Goal: Task Accomplishment & Management: Understand process/instructions

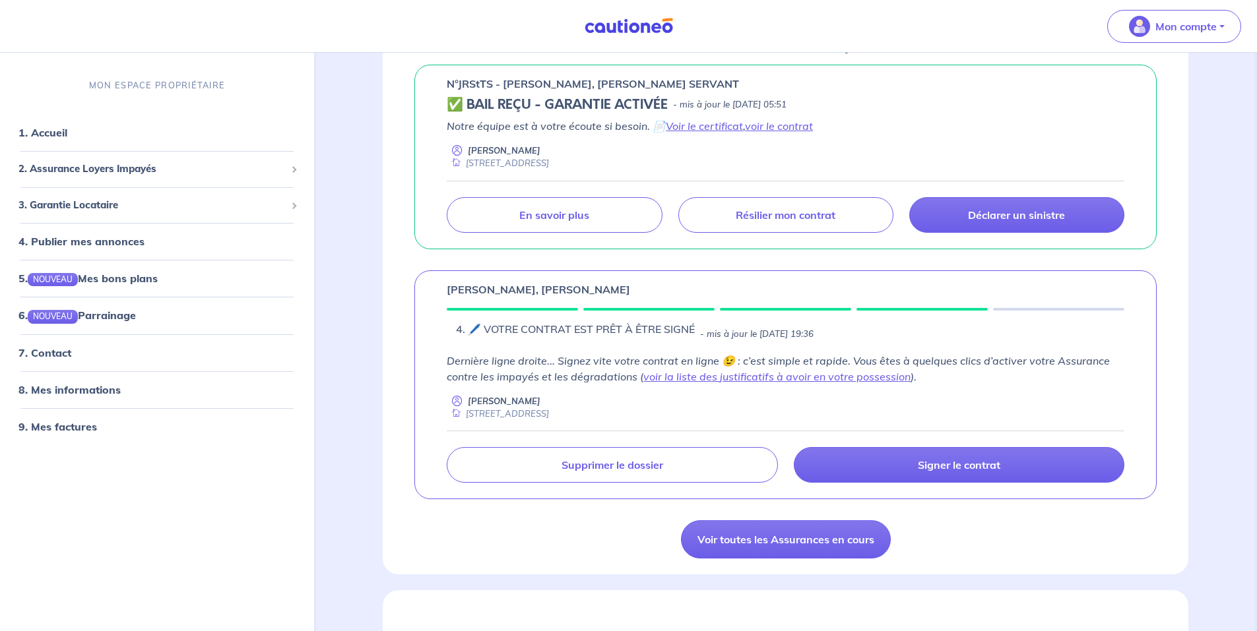
scroll to position [594, 0]
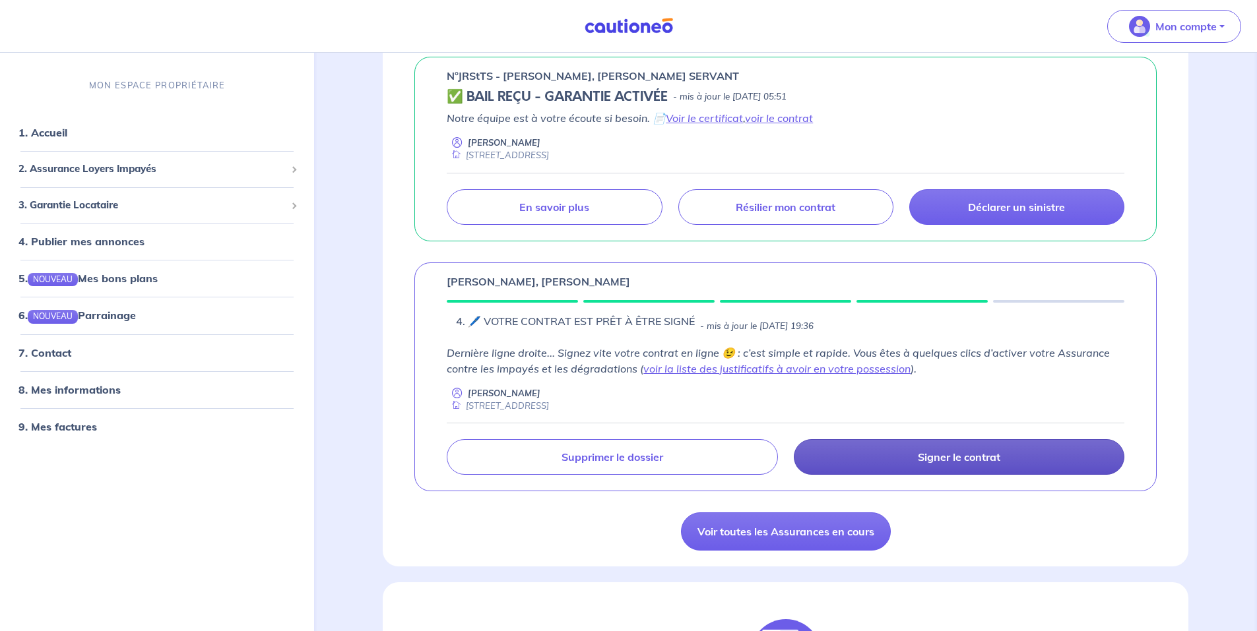
click at [945, 455] on p "Signer le contrat" at bounding box center [959, 457] width 82 height 13
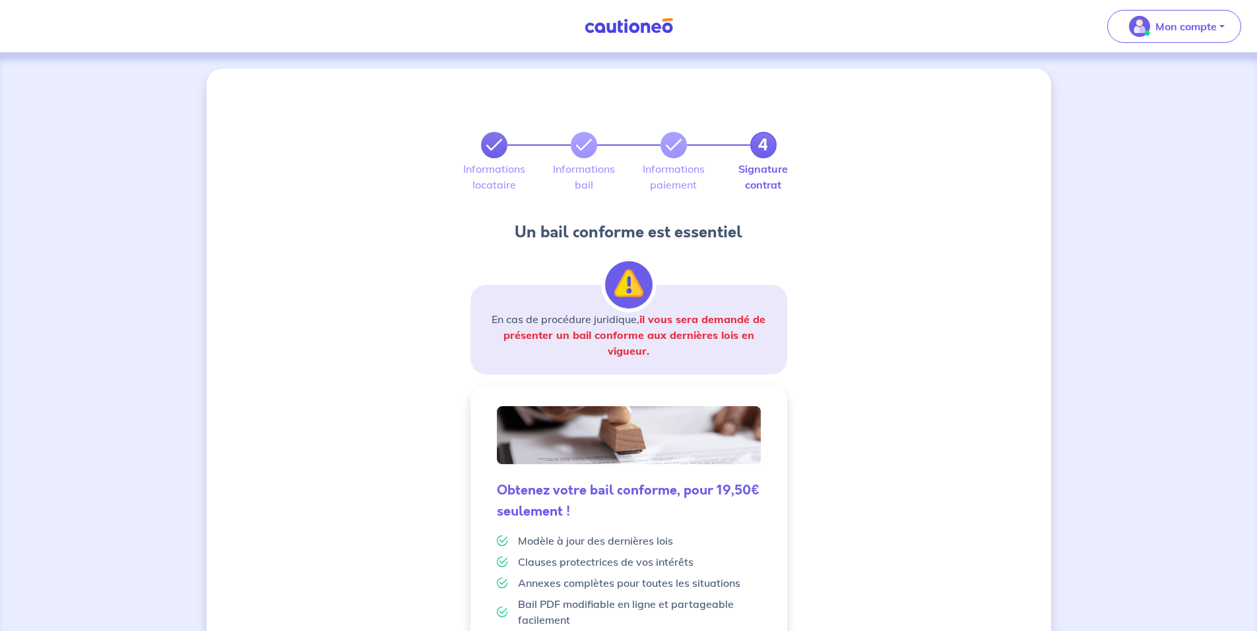
click at [489, 144] on icon at bounding box center [494, 145] width 16 height 16
click at [497, 141] on icon at bounding box center [494, 145] width 16 height 16
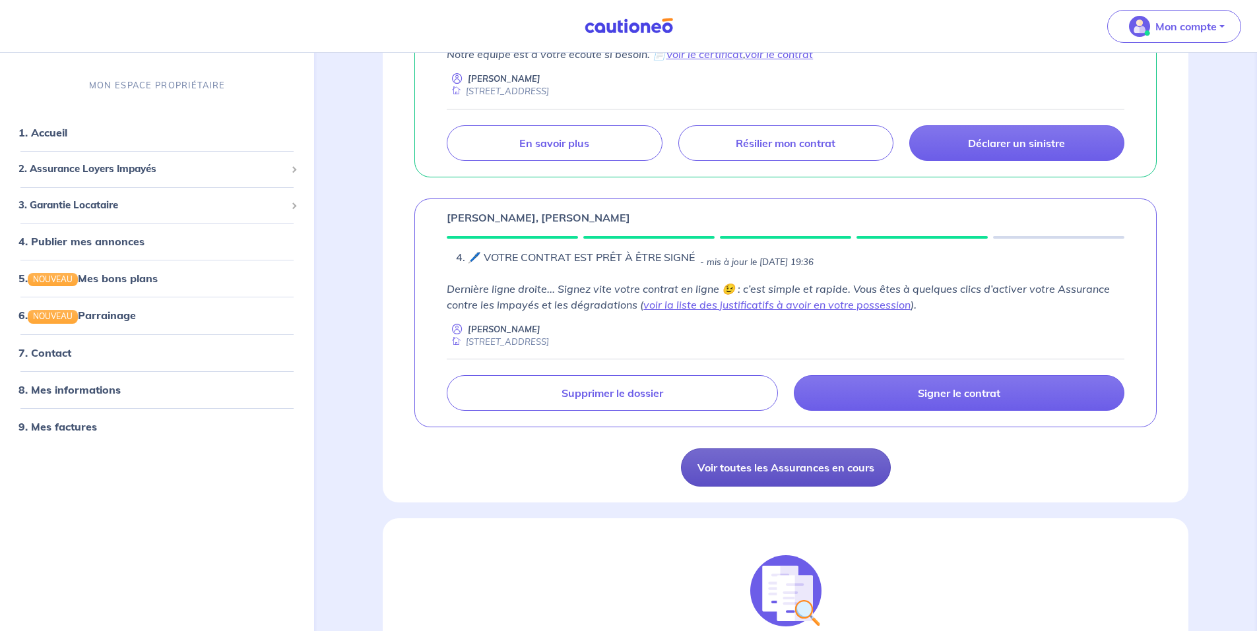
scroll to position [660, 0]
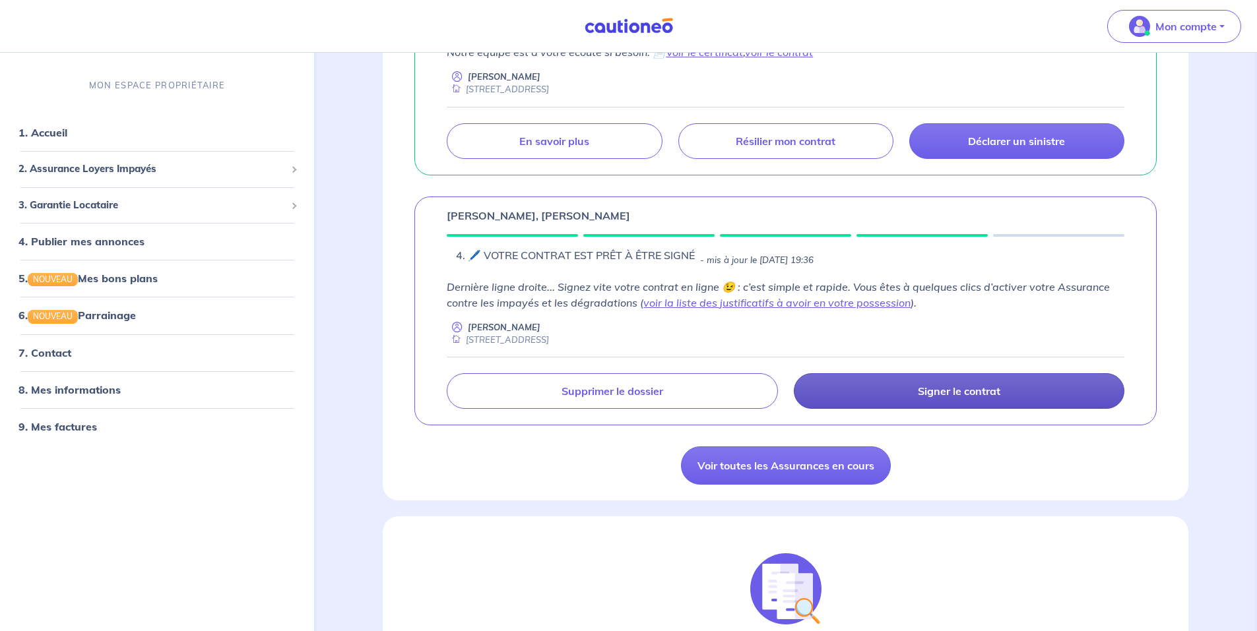
click at [945, 389] on p "Signer le contrat" at bounding box center [959, 391] width 82 height 13
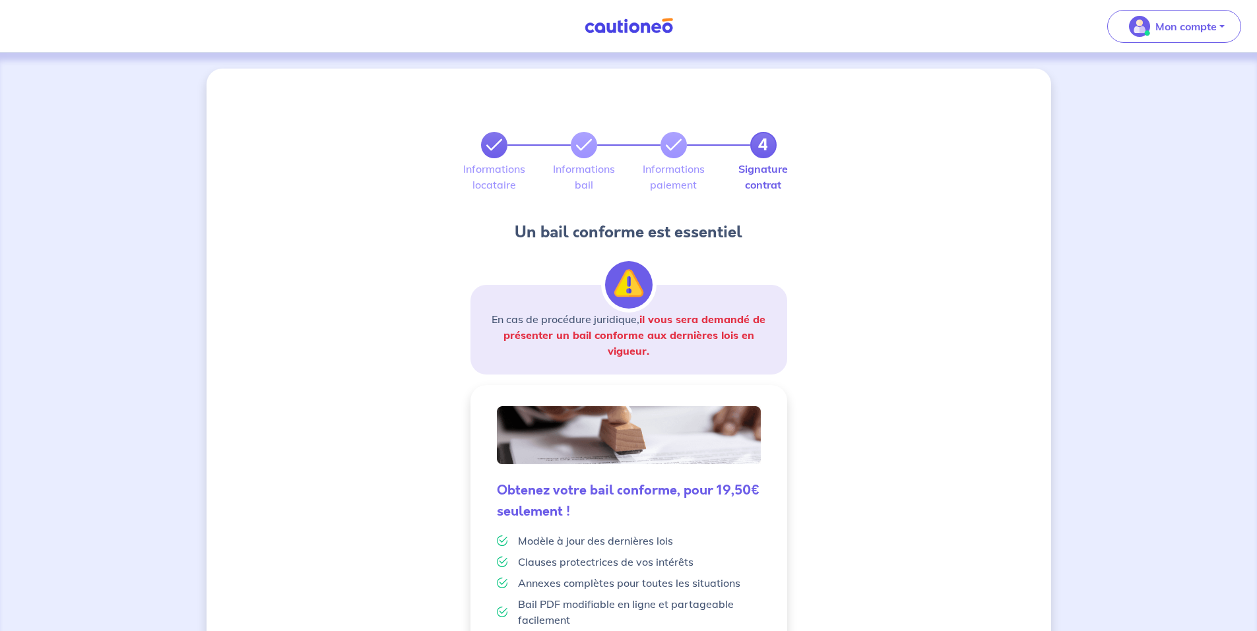
click at [487, 146] on icon at bounding box center [494, 145] width 16 height 16
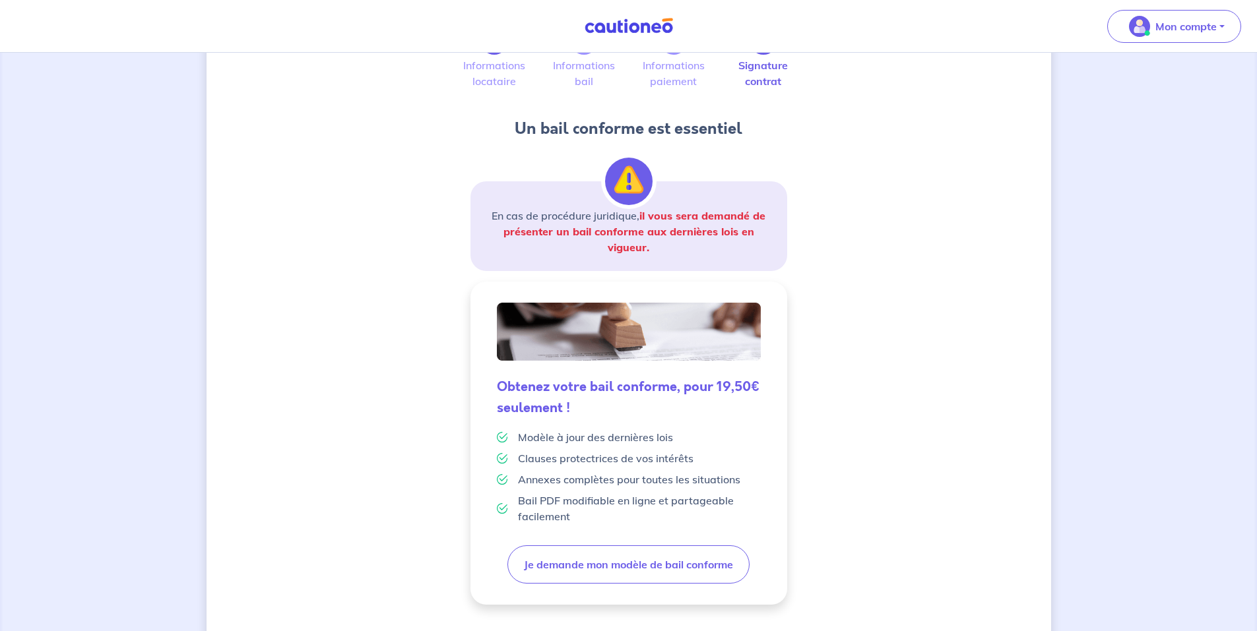
scroll to position [200, 0]
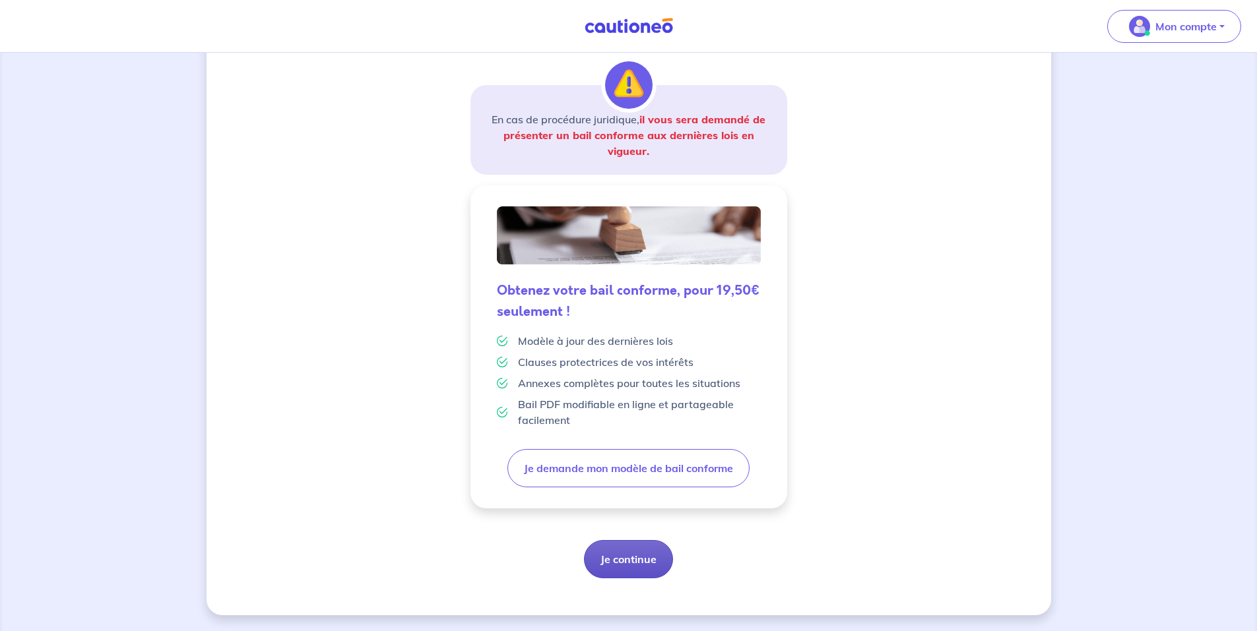
click at [634, 556] on button "Je continue" at bounding box center [628, 559] width 89 height 38
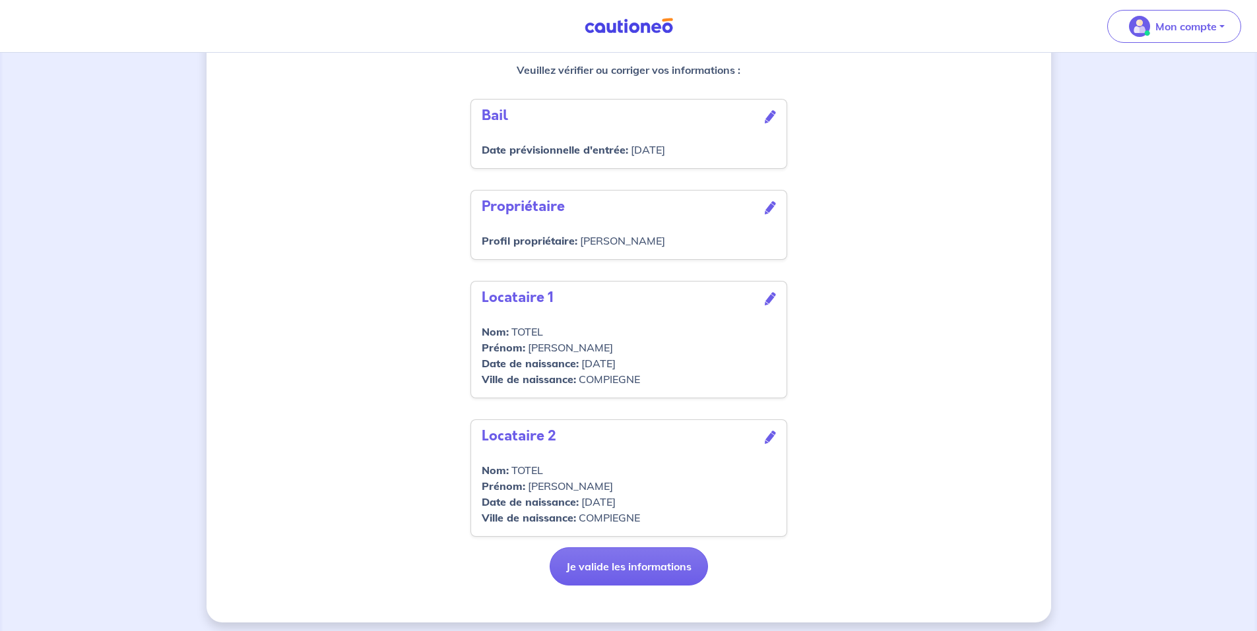
scroll to position [404, 0]
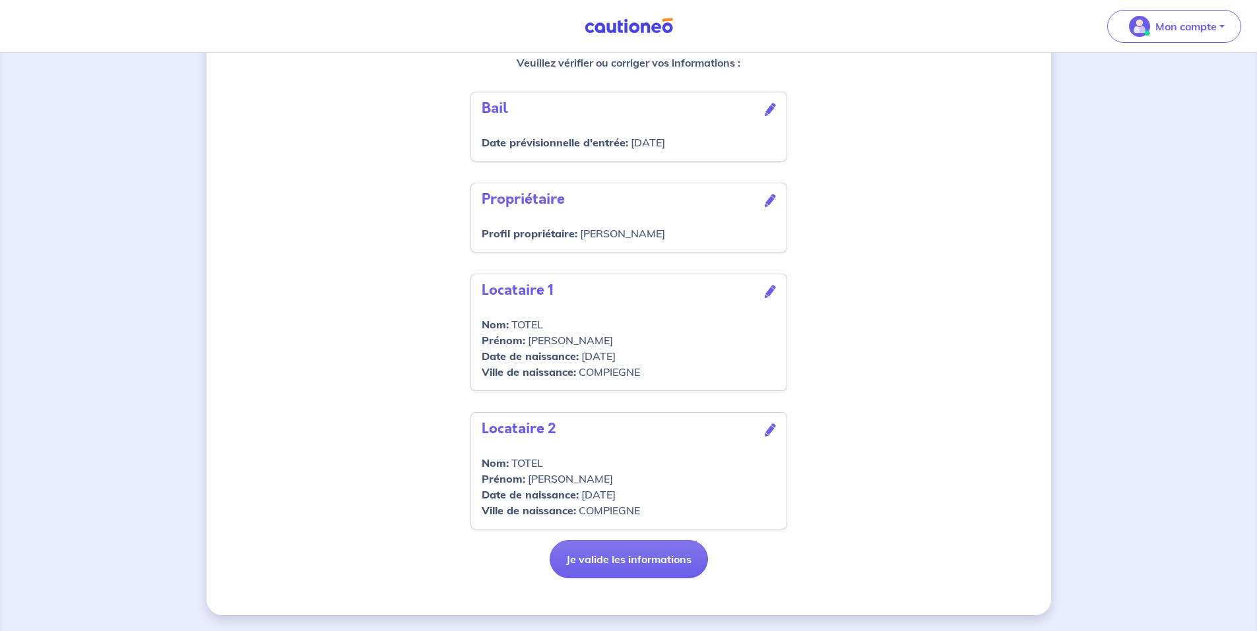
click at [768, 428] on icon at bounding box center [770, 430] width 11 height 13
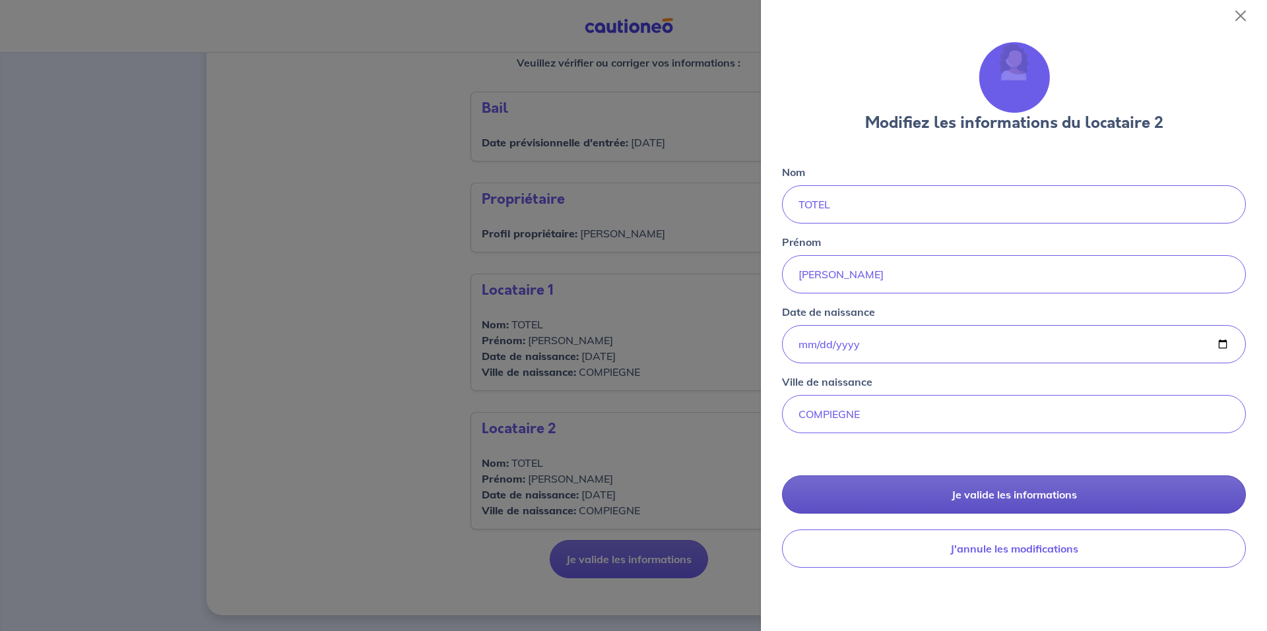
click at [1000, 495] on button "Je valide les informations" at bounding box center [1014, 495] width 464 height 38
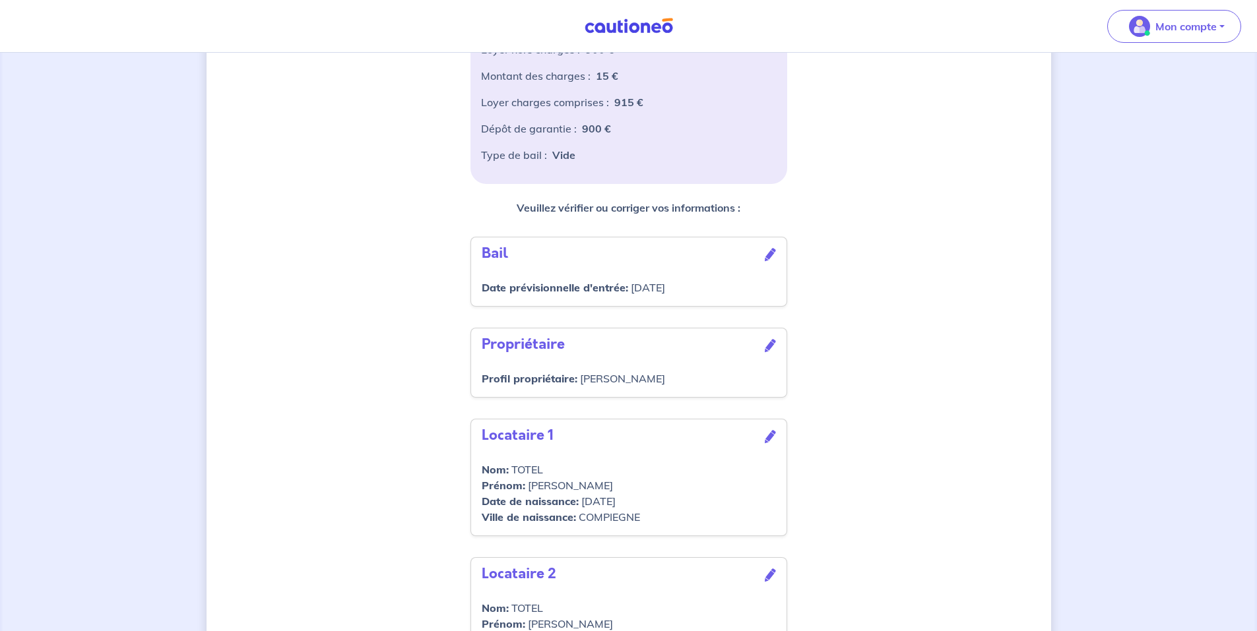
scroll to position [0, 0]
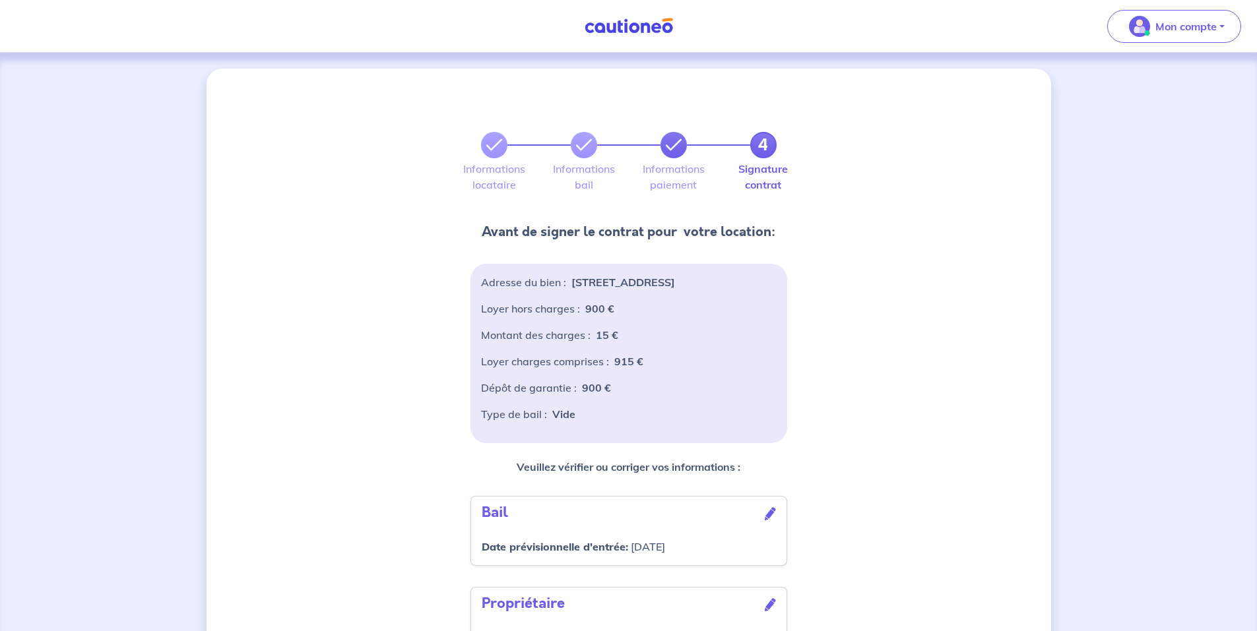
click at [669, 147] on icon at bounding box center [674, 145] width 16 height 16
click at [584, 146] on icon at bounding box center [584, 145] width 16 height 16
click at [493, 143] on icon at bounding box center [494, 145] width 16 height 16
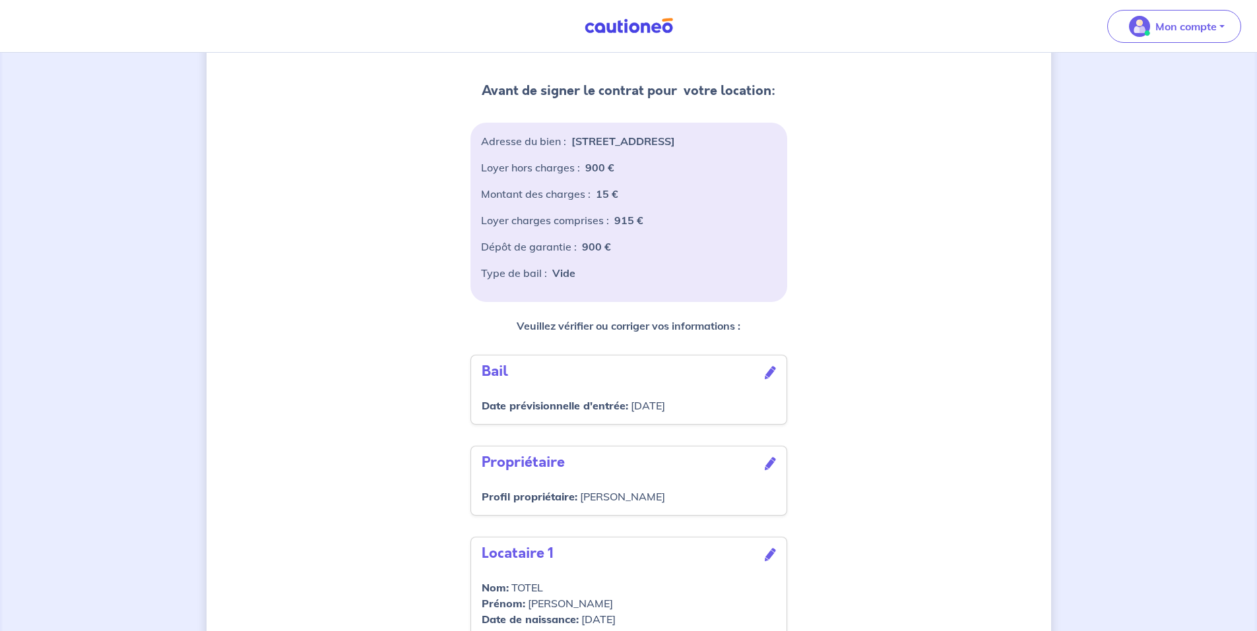
scroll to position [396, 0]
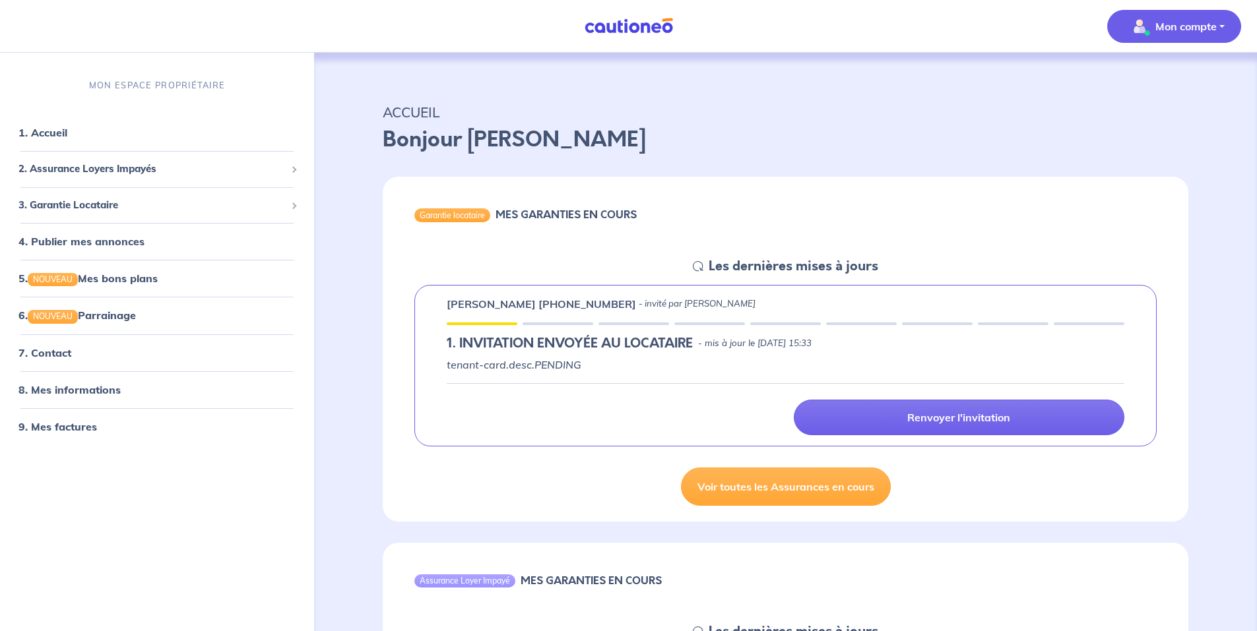
click at [1165, 27] on p "Mon compte" at bounding box center [1185, 26] width 61 height 16
click at [1141, 113] on link "Me déconnecter" at bounding box center [1161, 113] width 106 height 21
